Goal: Navigation & Orientation: Find specific page/section

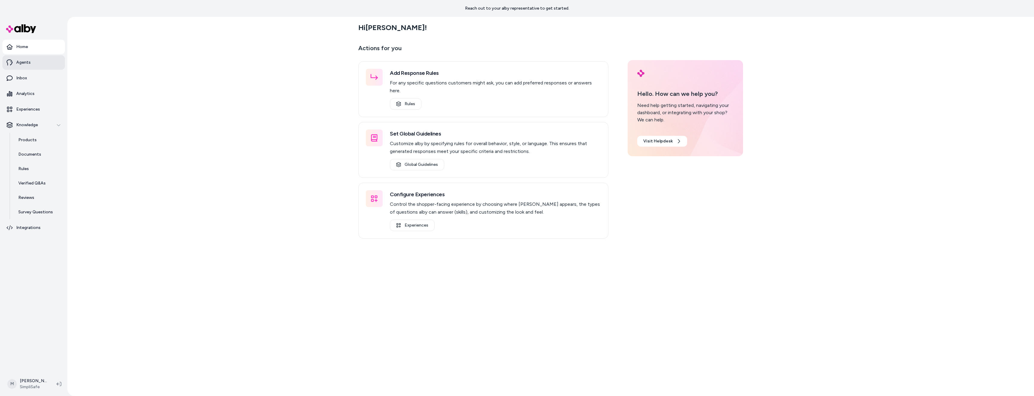
click at [35, 64] on link "Agents" at bounding box center [33, 62] width 63 height 14
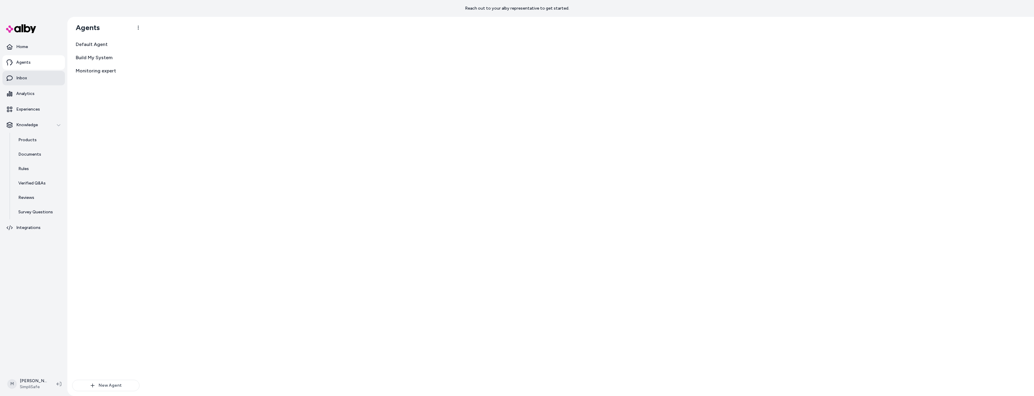
click at [21, 78] on p "Inbox" at bounding box center [21, 78] width 11 height 6
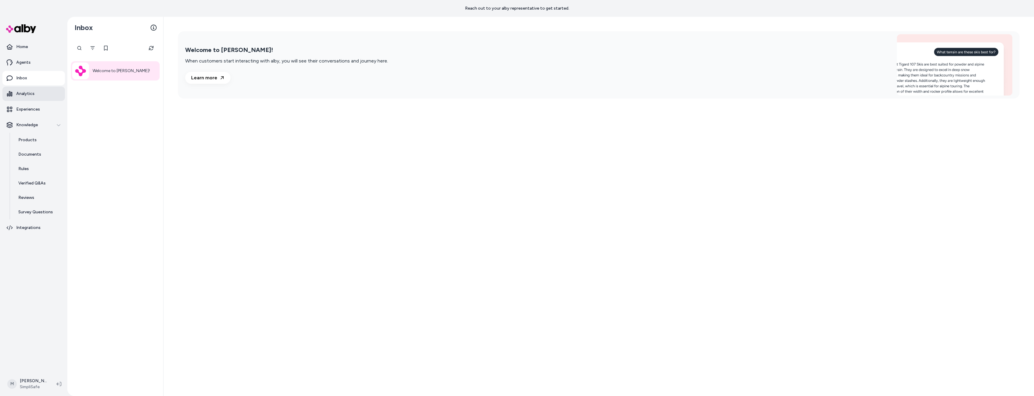
click at [35, 97] on link "Analytics" at bounding box center [33, 94] width 63 height 14
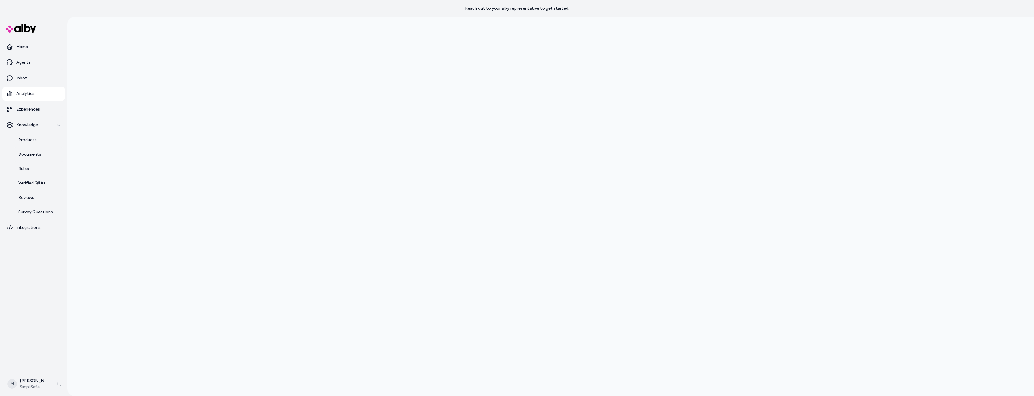
scroll to position [17, 0]
click at [44, 111] on link "Experiences" at bounding box center [33, 109] width 63 height 14
